Goal: Task Accomplishment & Management: Complete application form

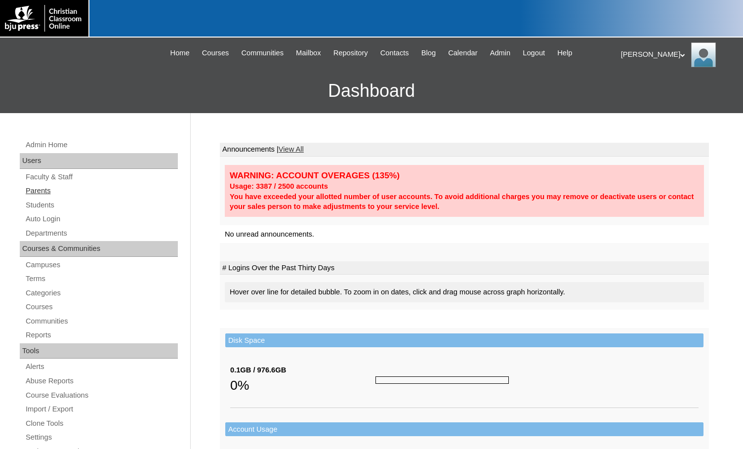
click at [46, 191] on link "Parents" at bounding box center [101, 191] width 153 height 12
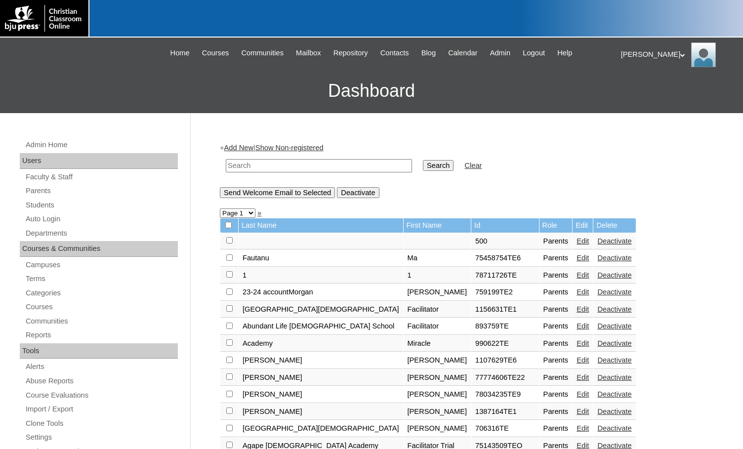
click at [271, 168] on input "text" at bounding box center [319, 165] width 186 height 13
drag, startPoint x: 271, startPoint y: 168, endPoint x: 206, endPoint y: 166, distance: 65.2
type input "1815947"
click at [423, 167] on input "Search" at bounding box center [438, 165] width 31 height 11
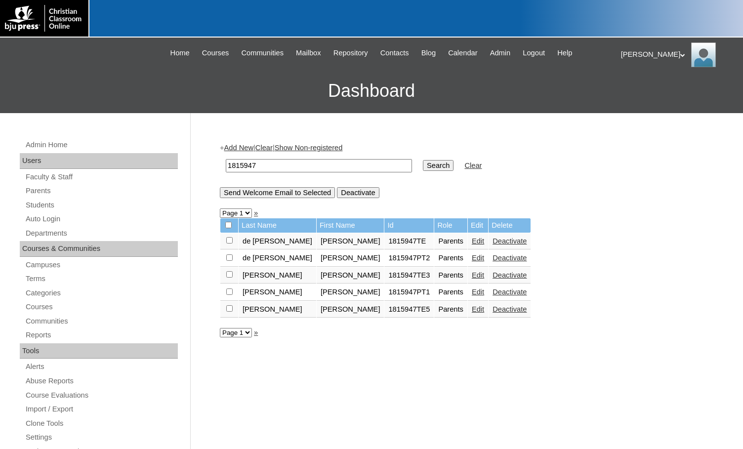
click at [252, 150] on link "Add New" at bounding box center [238, 148] width 29 height 8
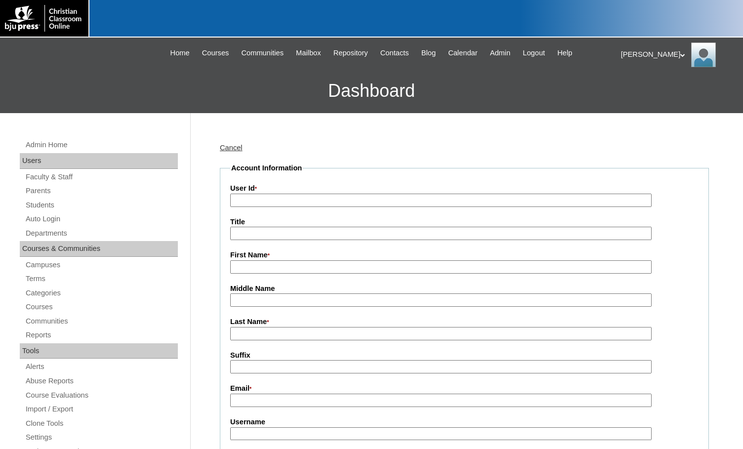
click at [271, 200] on input "User Id *" at bounding box center [440, 200] width 421 height 13
paste input "1815947"
type input "1815947TE6"
type input "Julie"
type input "Houston"
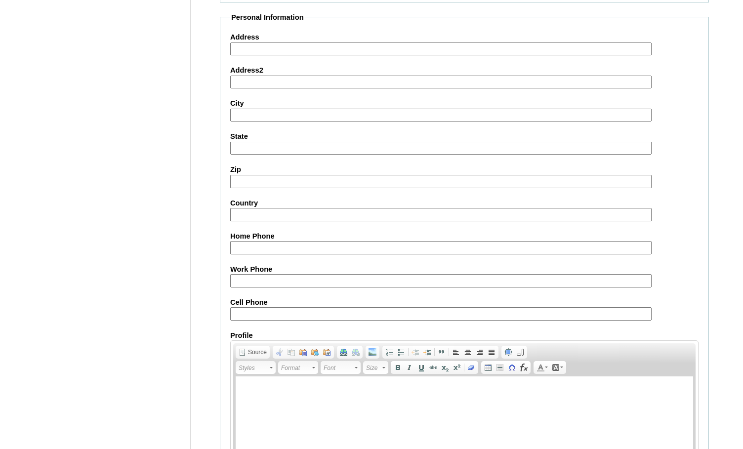
scroll to position [886, 0]
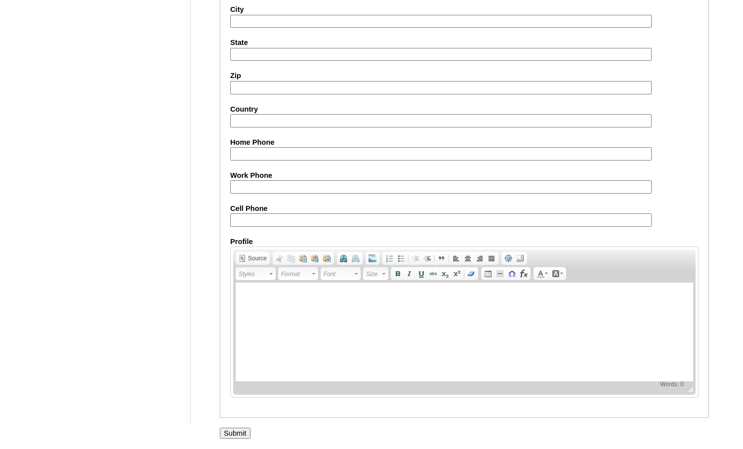
type input "juliehouston0417@gmail.com"
click at [237, 429] on input "Submit" at bounding box center [235, 433] width 31 height 11
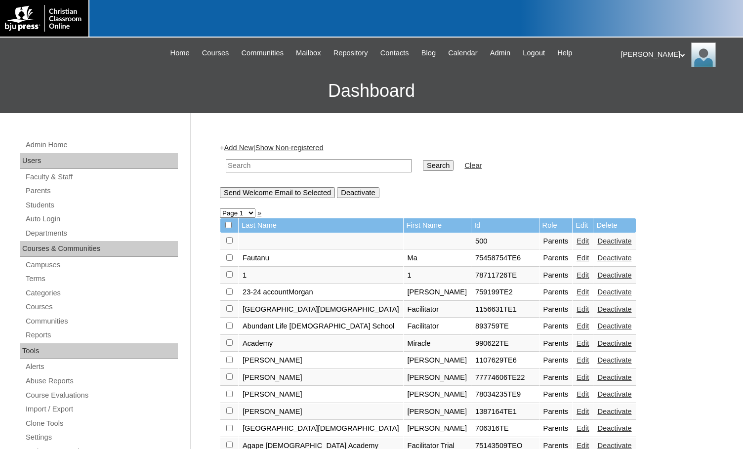
click at [319, 168] on input "text" at bounding box center [319, 165] width 186 height 13
paste input "1815947"
type input "1815947"
click at [423, 162] on input "Search" at bounding box center [438, 165] width 31 height 11
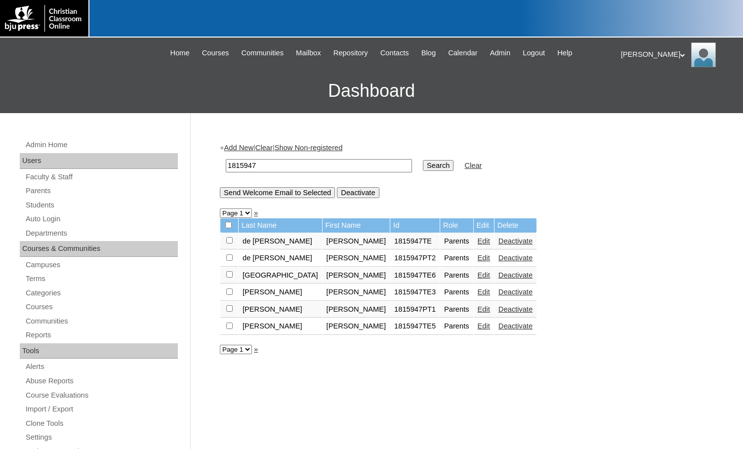
click at [228, 244] on input "checkbox" at bounding box center [229, 240] width 6 height 6
checkbox input "true"
click at [293, 194] on input "Send Welcome Email to Selected" at bounding box center [277, 192] width 115 height 11
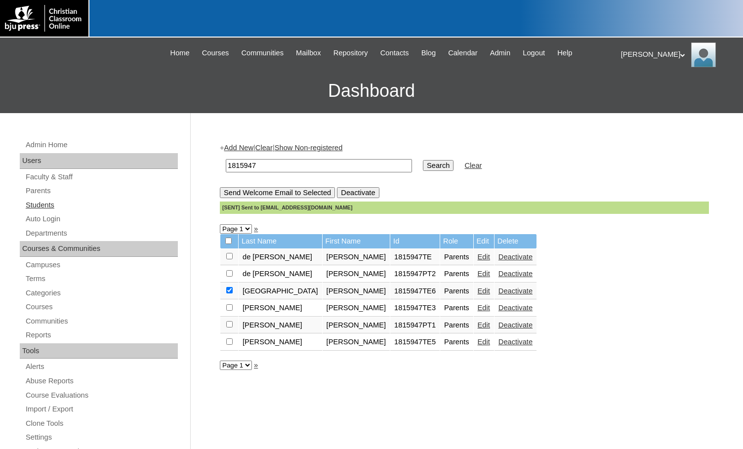
click at [64, 202] on link "Students" at bounding box center [101, 205] width 153 height 12
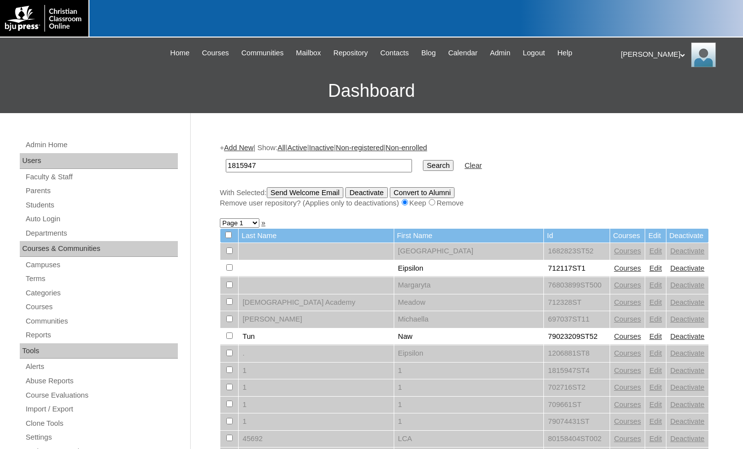
type input "1815947"
click at [423, 167] on input "Search" at bounding box center [438, 165] width 31 height 11
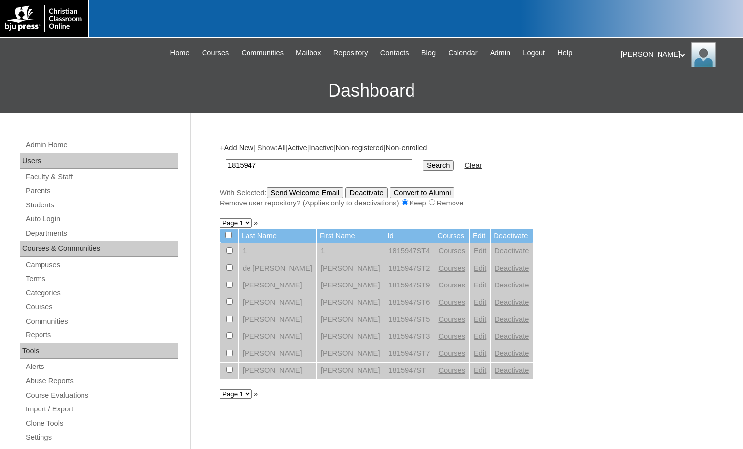
click at [249, 146] on link "Add New" at bounding box center [238, 148] width 29 height 8
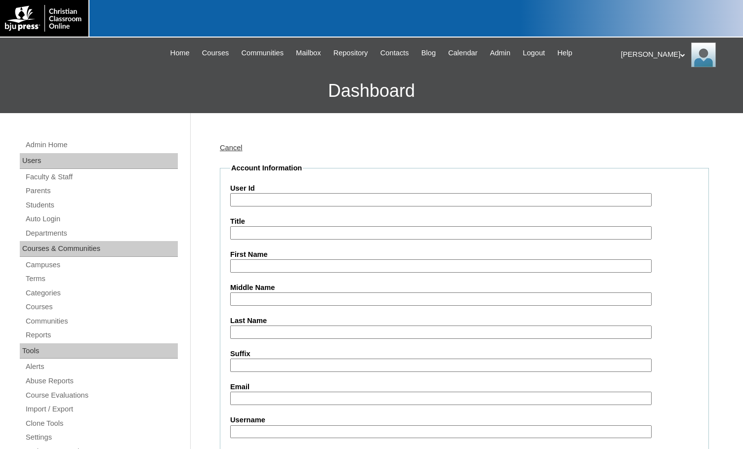
click at [298, 196] on input "User Id" at bounding box center [440, 199] width 421 height 13
paste input "1815947"
type input "1815947ST8"
drag, startPoint x: 295, startPoint y: 265, endPoint x: 252, endPoint y: 270, distance: 43.3
click at [252, 270] on input "Ethan Houston" at bounding box center [440, 265] width 421 height 13
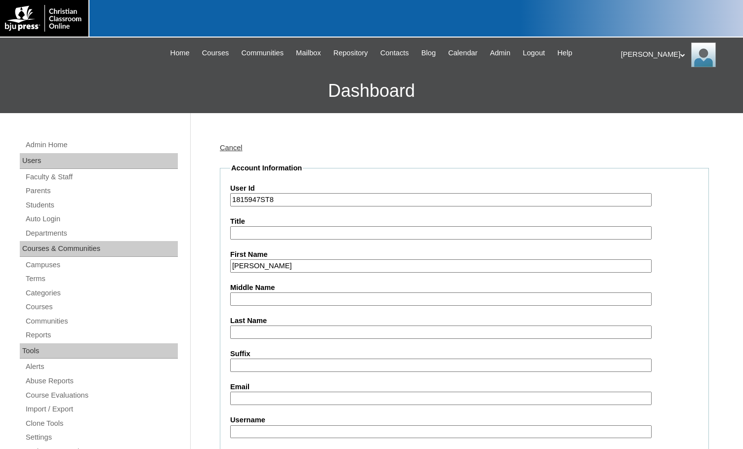
type input "Ethan"
click at [276, 333] on input "Last Name" at bounding box center [440, 332] width 421 height 13
type input "Houston"
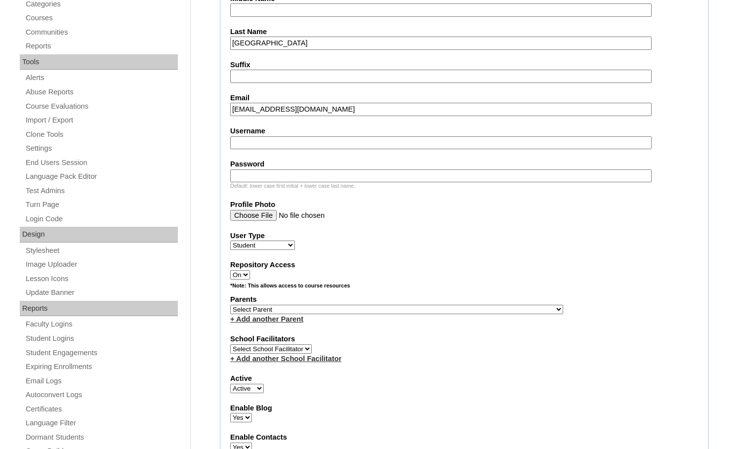
scroll to position [296, 0]
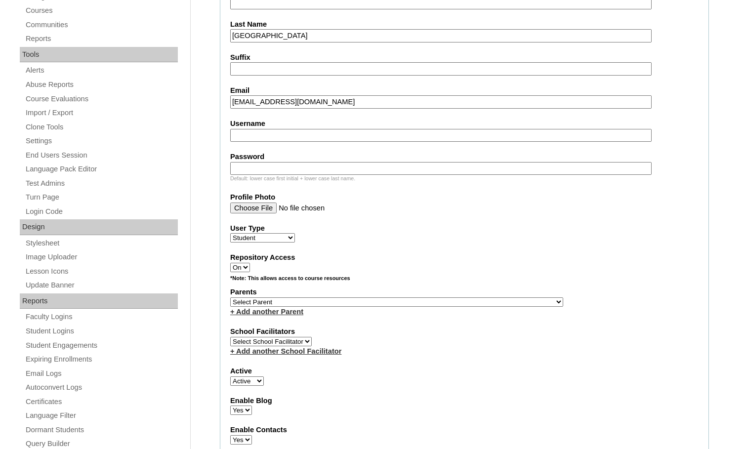
type input "ethanhouston0221@gmail.com"
click at [447, 304] on select "Select Parent , Fautanu, Ma 1, 1 23-24 accountMorgan, Jason 6th Street Mennonit…" at bounding box center [396, 301] width 333 height 9
select select "36814"
click at [478, 306] on div "Parents Select Parent , Fautanu, Ma 1, 1 23-24 accountMorgan, Jason 6th Street …" at bounding box center [464, 302] width 468 height 30
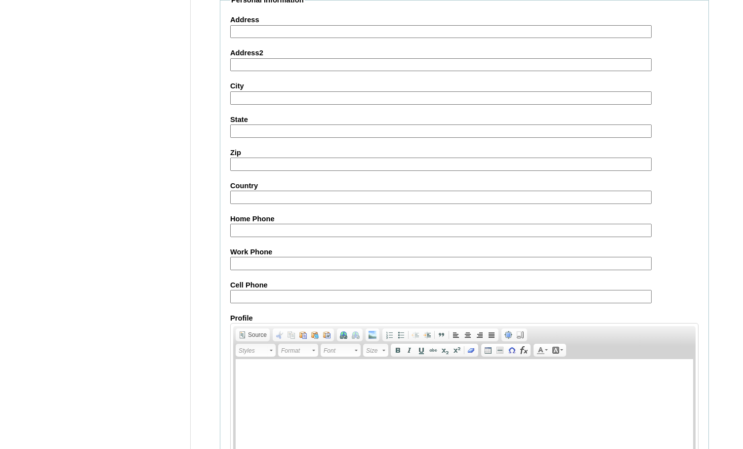
scroll to position [1054, 0]
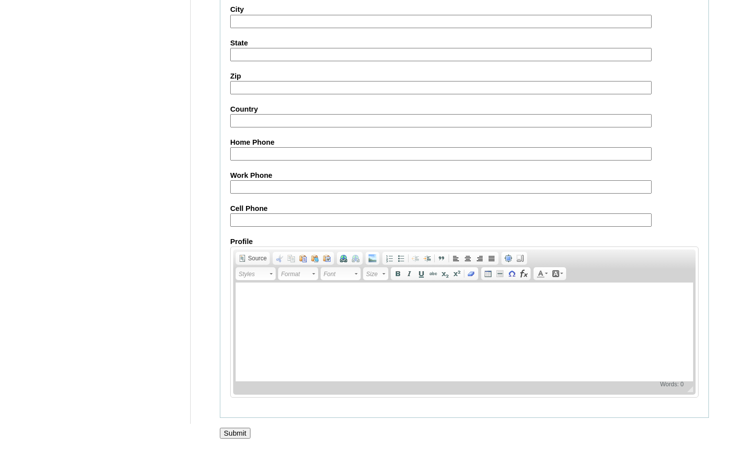
click at [234, 430] on input "Submit" at bounding box center [235, 433] width 31 height 11
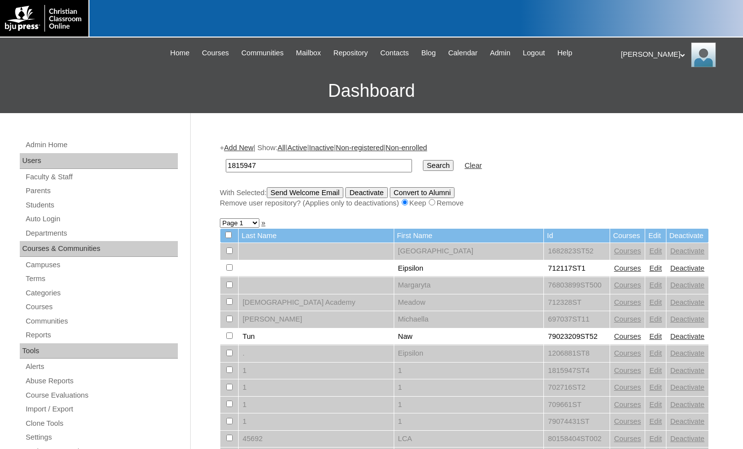
type input "1815947"
click at [423, 166] on input "Search" at bounding box center [438, 165] width 31 height 11
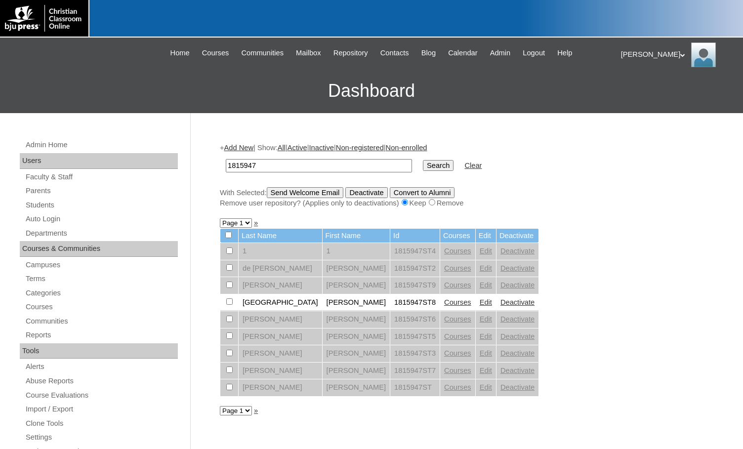
click at [444, 299] on link "Courses" at bounding box center [457, 302] width 27 height 8
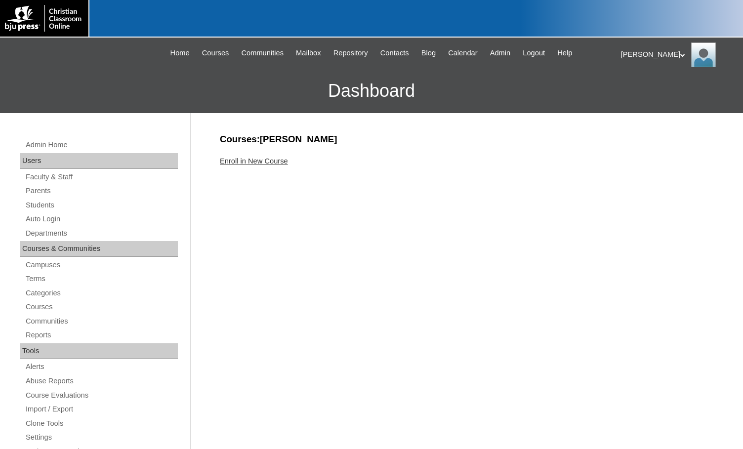
click at [259, 164] on link "Enroll in New Course" at bounding box center [254, 161] width 68 height 8
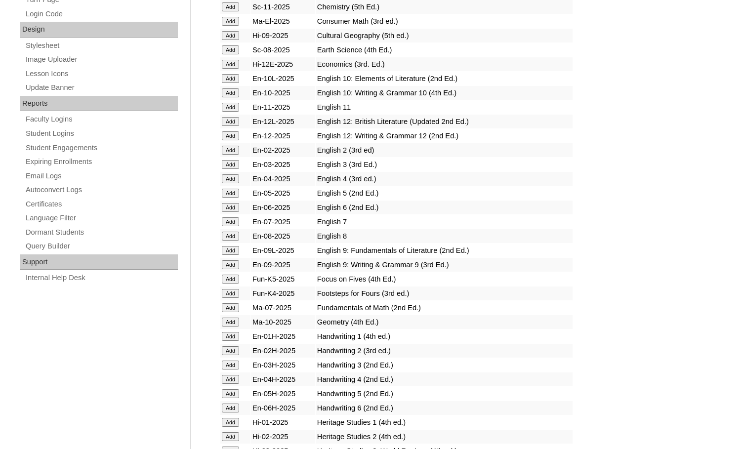
scroll to position [395, 0]
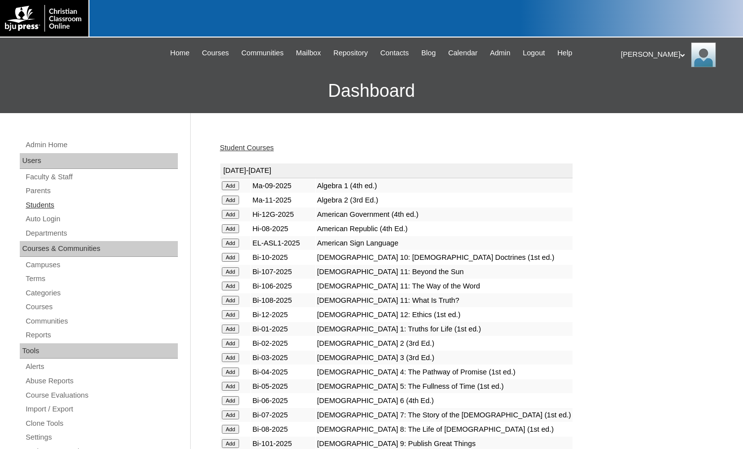
click at [48, 205] on link "Students" at bounding box center [101, 205] width 153 height 12
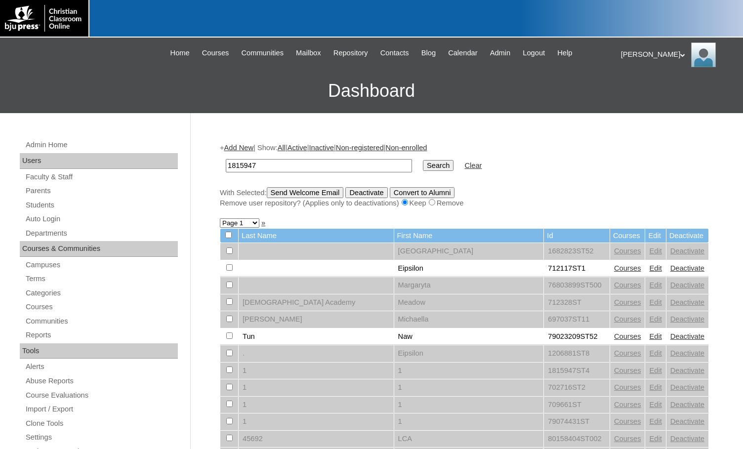
type input "1815947"
click at [423, 168] on input "Search" at bounding box center [438, 165] width 31 height 11
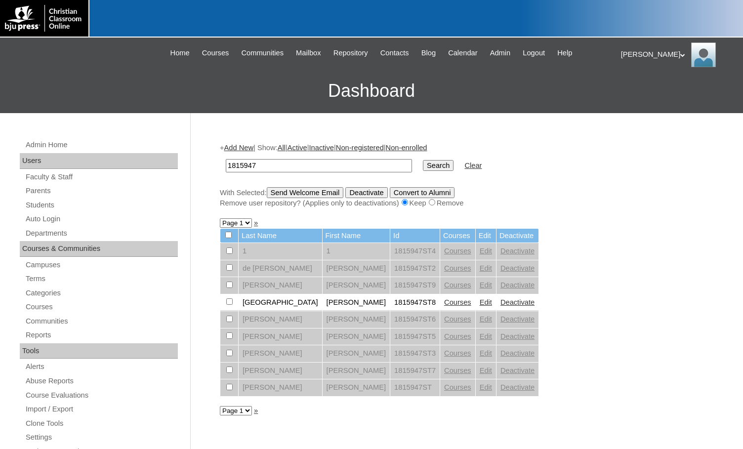
click at [230, 254] on input "checkbox" at bounding box center [229, 250] width 6 height 6
checkbox input "true"
click at [319, 193] on input "Send Welcome Email" at bounding box center [305, 192] width 77 height 11
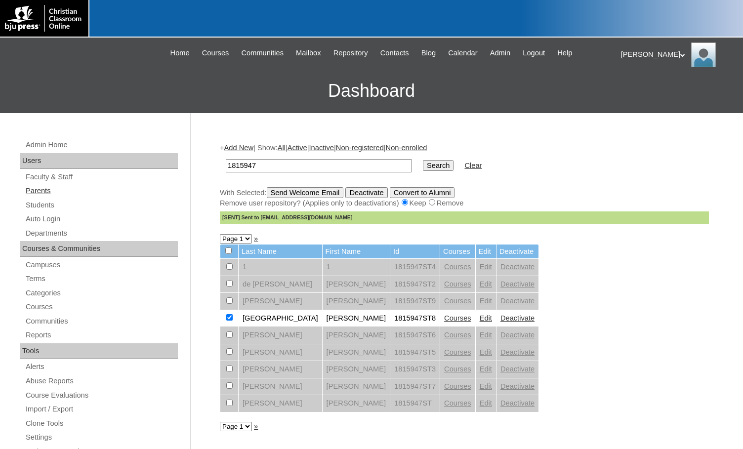
drag, startPoint x: 45, startPoint y: 190, endPoint x: 92, endPoint y: 187, distance: 47.5
click at [45, 190] on link "Parents" at bounding box center [101, 191] width 153 height 12
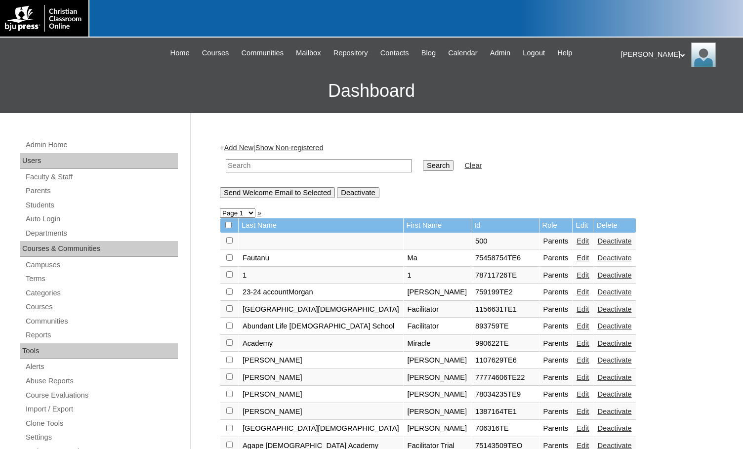
drag, startPoint x: 0, startPoint y: 0, endPoint x: 264, endPoint y: 163, distance: 310.5
click at [264, 163] on input "text" at bounding box center [319, 165] width 186 height 13
type input "bree.[PERSON_NAME]"
click at [423, 160] on input "Search" at bounding box center [438, 165] width 31 height 11
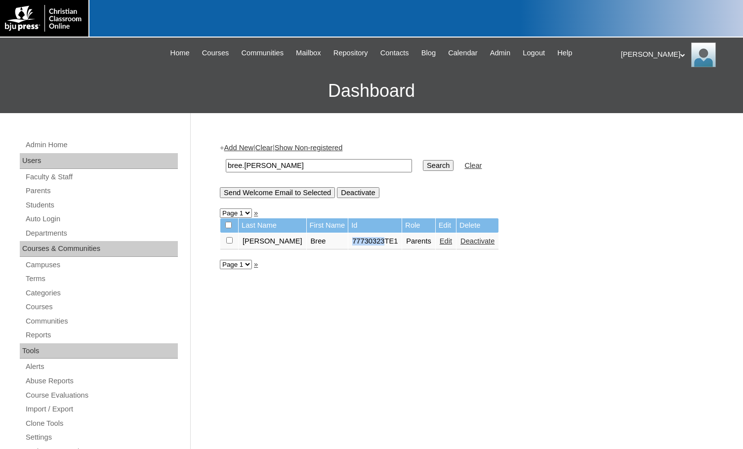
drag, startPoint x: 329, startPoint y: 244, endPoint x: 360, endPoint y: 244, distance: 30.6
click at [360, 244] on td "77730323TE1" at bounding box center [374, 241] width 53 height 17
copy td "77730323"
click at [60, 202] on link "Students" at bounding box center [101, 205] width 153 height 12
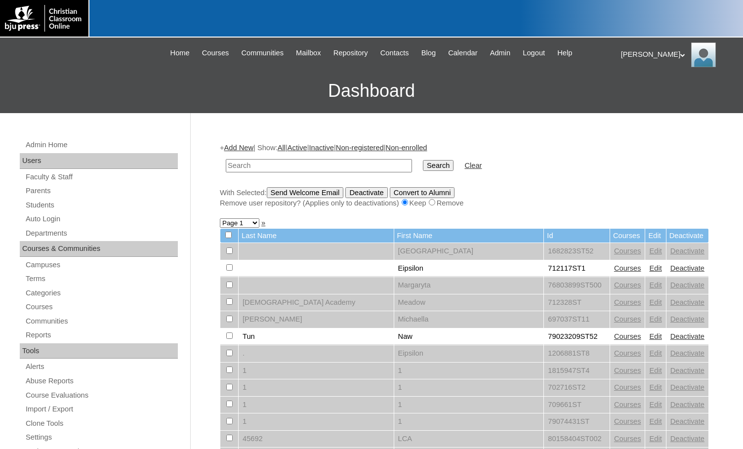
drag, startPoint x: 333, startPoint y: 171, endPoint x: 344, endPoint y: 170, distance: 10.9
click at [333, 171] on input "text" at bounding box center [319, 165] width 186 height 13
type input "77730323"
click at [423, 168] on input "Search" at bounding box center [438, 165] width 31 height 11
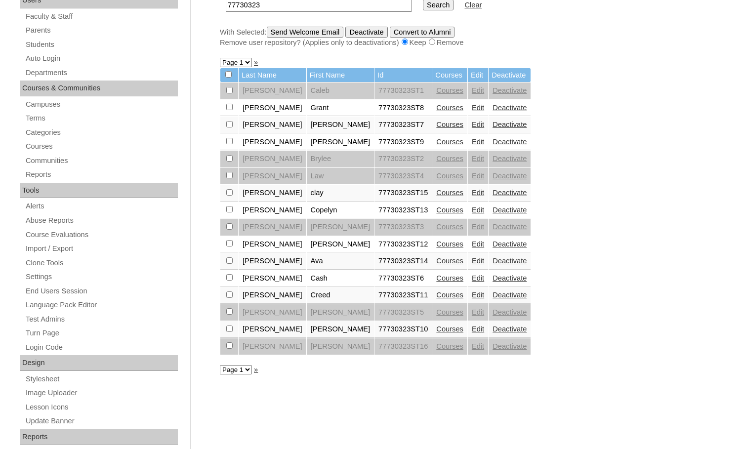
scroll to position [148, 0]
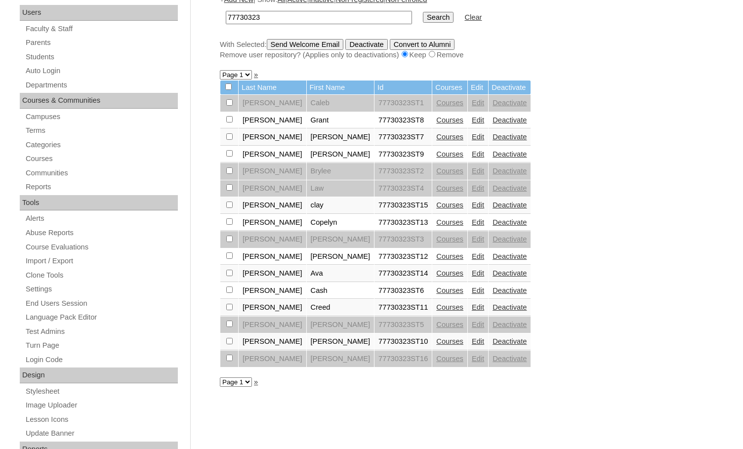
click at [472, 120] on link "Edit" at bounding box center [478, 120] width 12 height 8
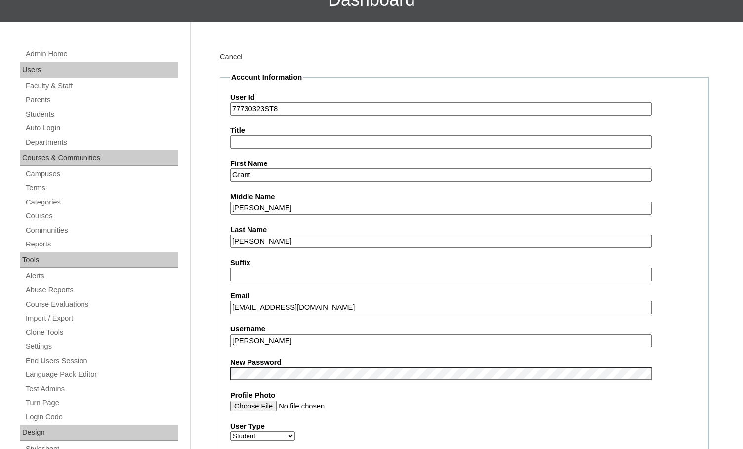
scroll to position [99, 0]
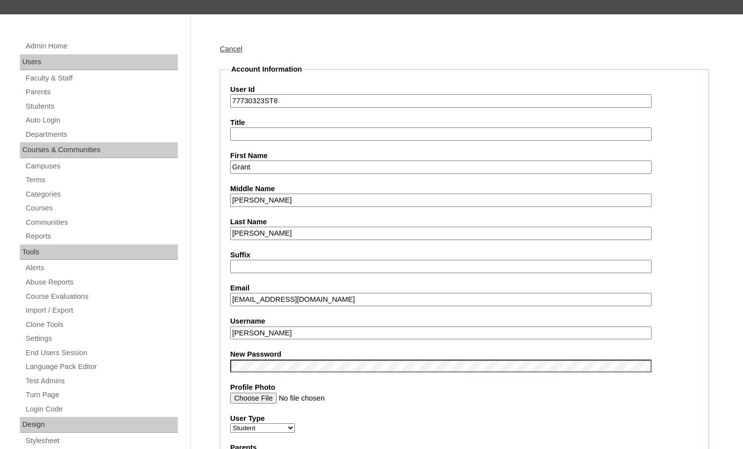
click at [292, 333] on input "Grant Holm" at bounding box center [440, 332] width 421 height 13
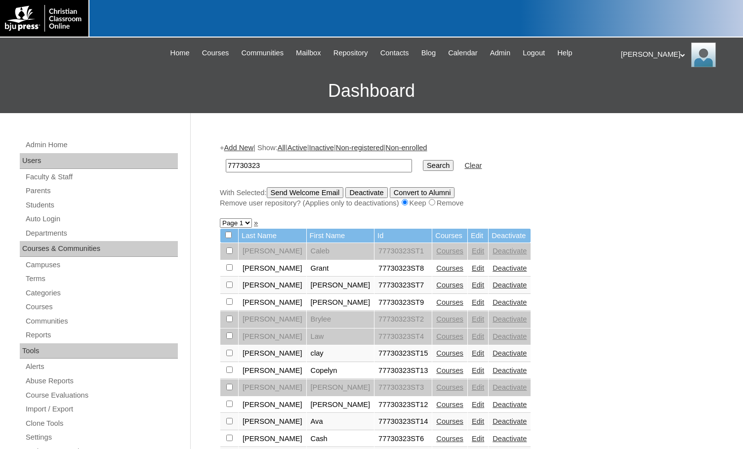
scroll to position [147, 0]
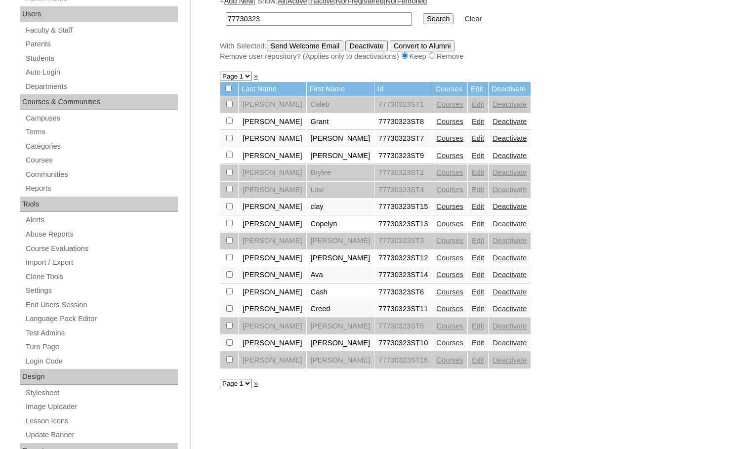
click at [472, 137] on link "Edit" at bounding box center [478, 138] width 12 height 8
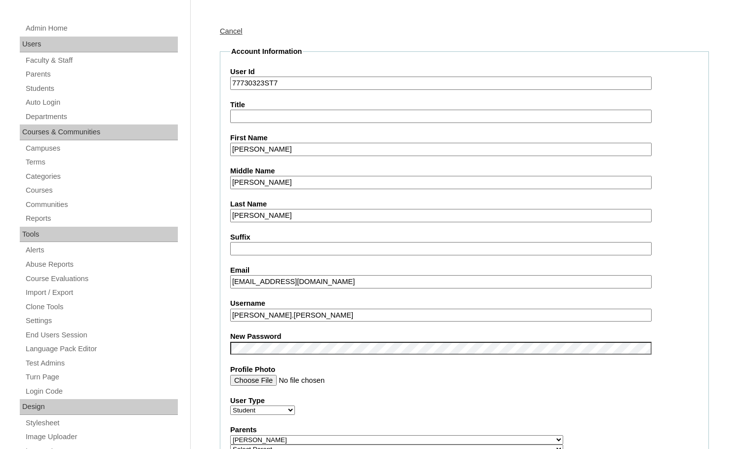
scroll to position [148, 0]
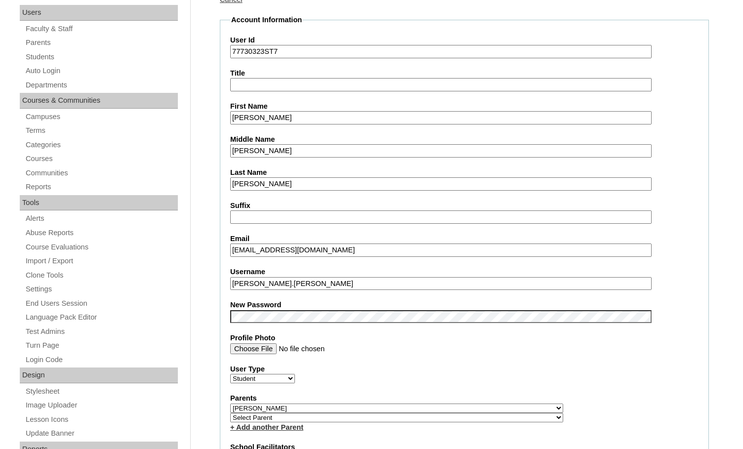
click at [309, 285] on input "Bailey.Nelms" at bounding box center [440, 283] width 421 height 13
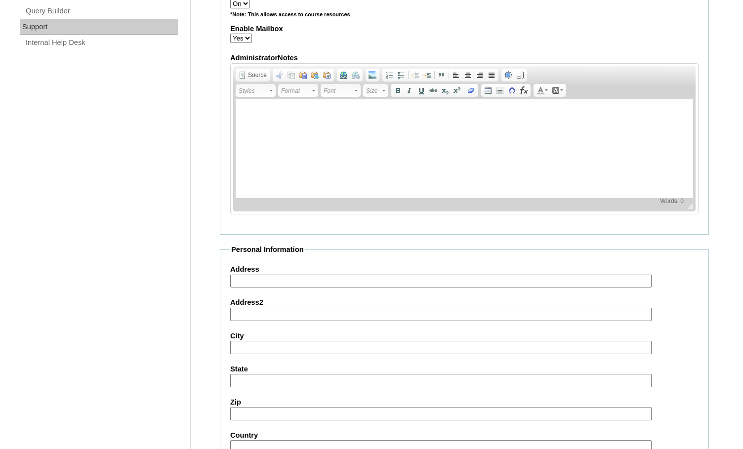
scroll to position [593, 0]
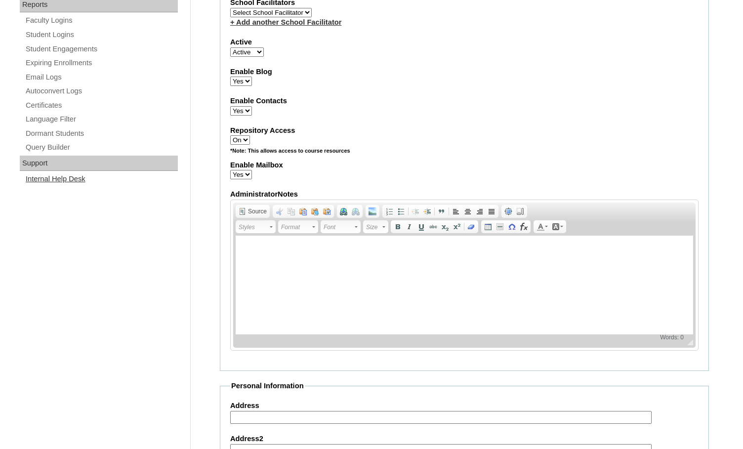
click at [73, 179] on link "Internal Help Desk" at bounding box center [101, 179] width 153 height 12
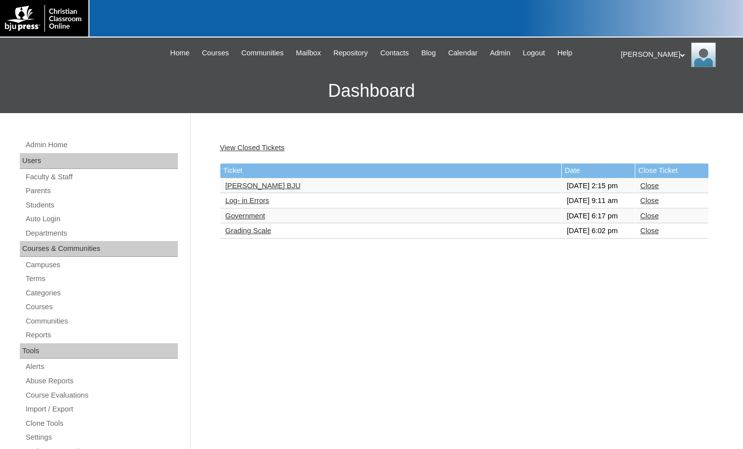
click at [254, 204] on link "Log- in Errors" at bounding box center [247, 201] width 44 height 8
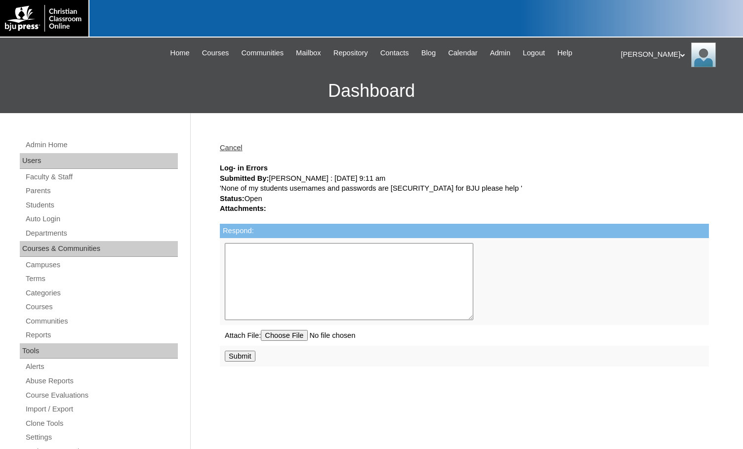
click at [394, 303] on textarea "Respond:" at bounding box center [349, 281] width 248 height 77
click at [151, 97] on h3 "Dashboard" at bounding box center [371, 91] width 733 height 44
click at [317, 265] on textarea "We see that" at bounding box center [349, 281] width 248 height 77
drag, startPoint x: 317, startPoint y: 258, endPoint x: 278, endPoint y: 249, distance: 40.5
click at [278, 249] on textarea "We see that" at bounding box center [349, 281] width 248 height 77
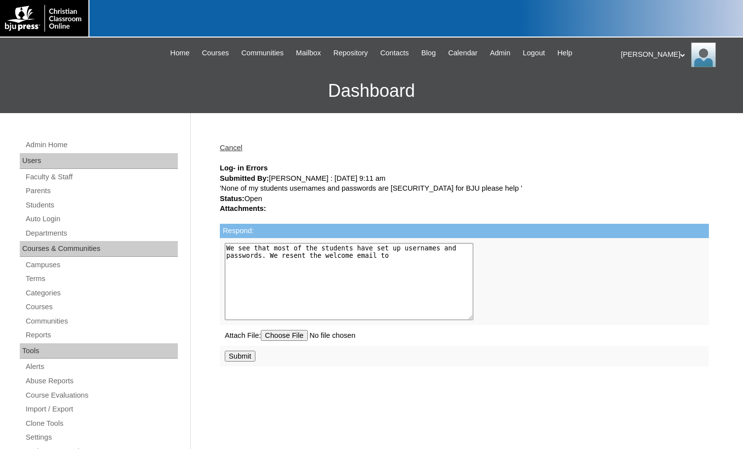
click at [159, 107] on h3 "Dashboard" at bounding box center [371, 91] width 733 height 44
click at [400, 254] on textarea "We see that most of the students have set up usernames and passwords. We resent…" at bounding box center [349, 281] width 248 height 77
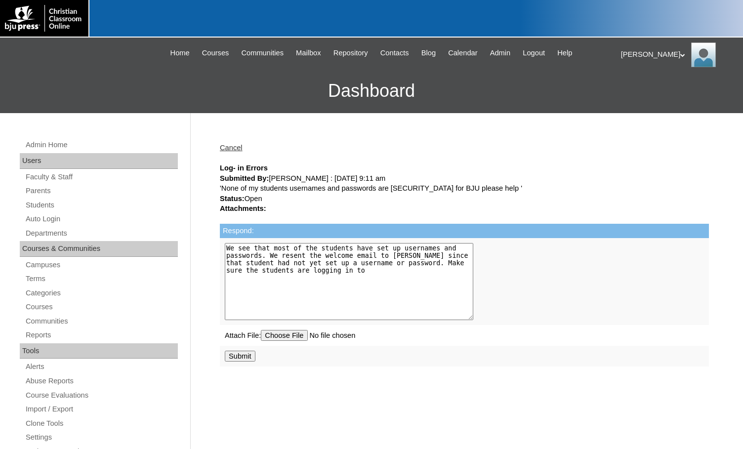
click at [140, 92] on h3 "Dashboard" at bounding box center [371, 91] width 733 height 44
click at [402, 278] on textarea "We see that most of the students have set up usernames and passwords. We resent…" at bounding box center [349, 281] width 248 height 77
paste textarea "https://edvance360.com/christianclassroomonline/"
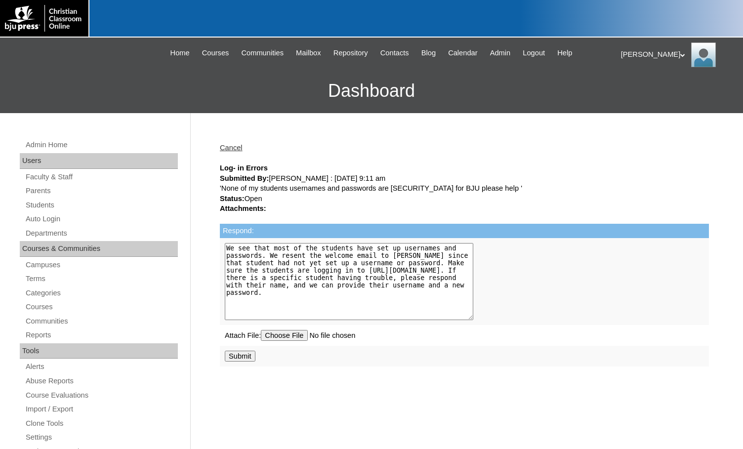
drag, startPoint x: 445, startPoint y: 295, endPoint x: 2, endPoint y: 164, distance: 461.5
click at [2, 164] on div "Admin Home Users Faculty & Staff Parents Students Auto Login Departments Course…" at bounding box center [371, 453] width 743 height 681
type textarea "We see that most of the students have set up usernames and passwords. We resent…"
click at [244, 351] on input "Submit" at bounding box center [240, 356] width 31 height 11
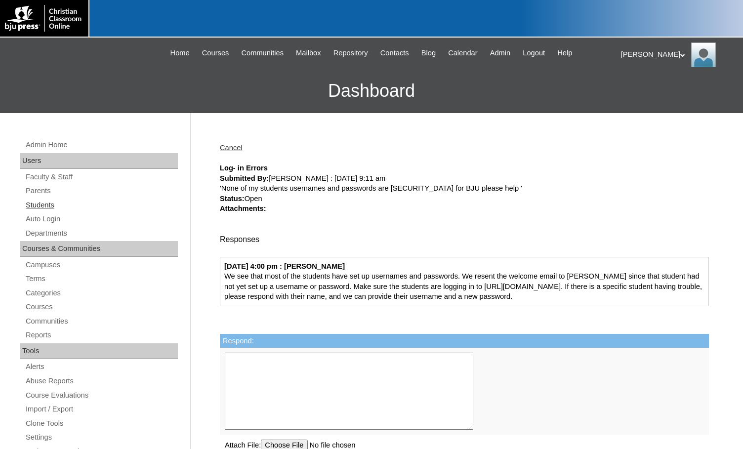
click at [72, 200] on link "Students" at bounding box center [101, 205] width 153 height 12
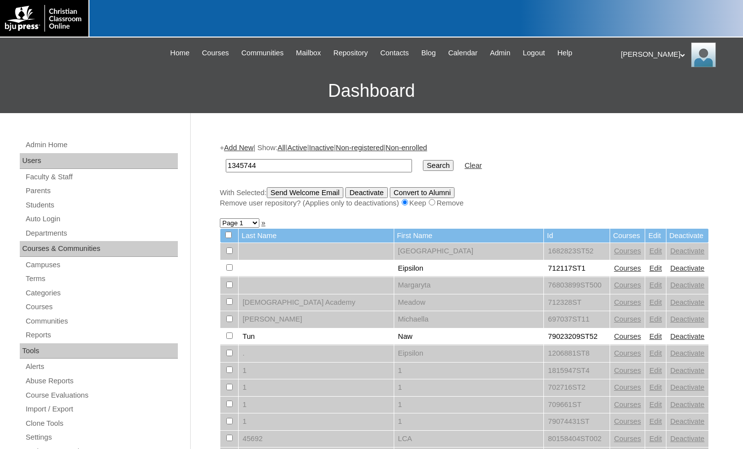
type input "1345744"
click at [423, 168] on input "Search" at bounding box center [438, 165] width 31 height 11
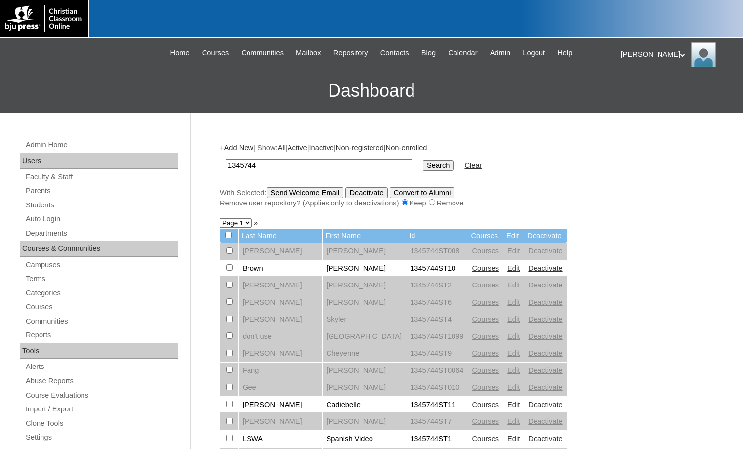
click at [472, 270] on link "Courses" at bounding box center [485, 268] width 27 height 8
click at [507, 271] on link "Edit" at bounding box center [513, 268] width 12 height 8
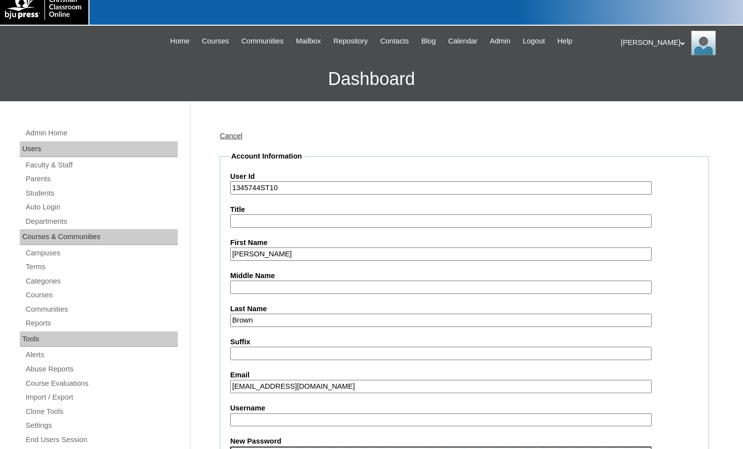
scroll to position [99, 0]
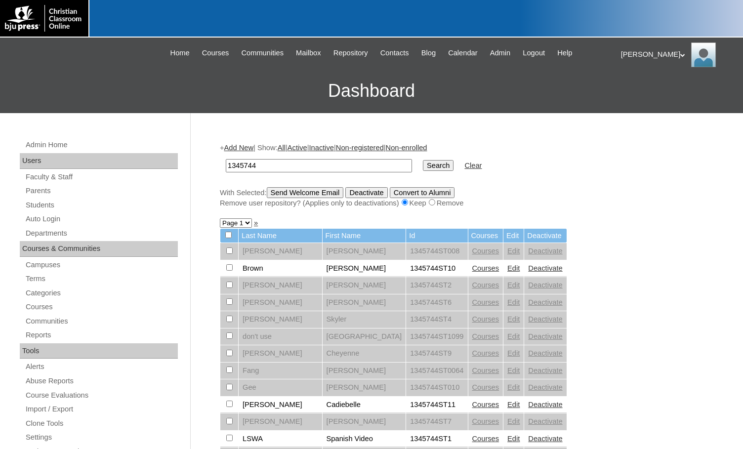
click at [230, 254] on input "checkbox" at bounding box center [229, 250] width 6 height 6
checkbox input "true"
click at [322, 193] on input "Send Welcome Email" at bounding box center [305, 192] width 77 height 11
